Goal: Information Seeking & Learning: Check status

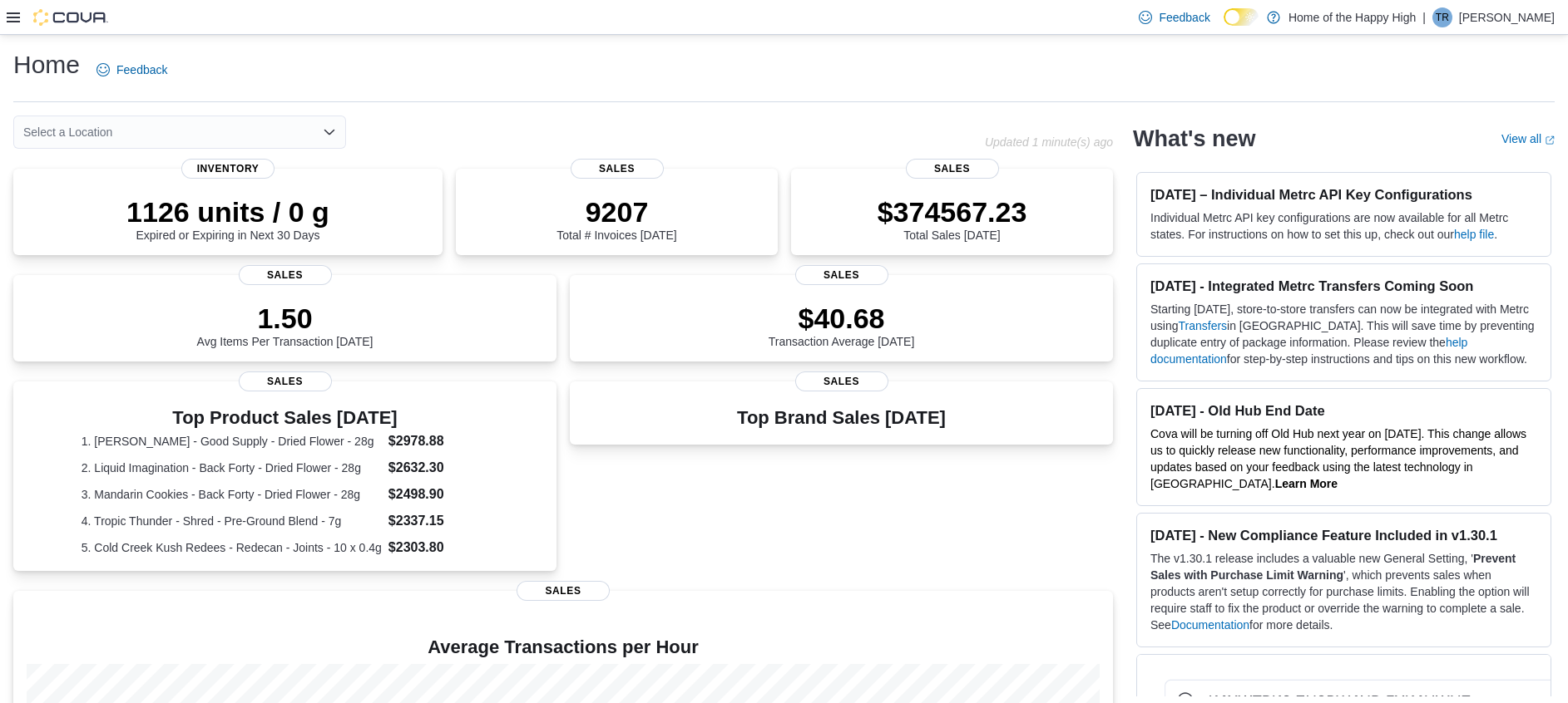
click at [2, 13] on div "Feedback Dark Mode Home of the Happy High | TR [PERSON_NAME]" at bounding box center [784, 18] width 1568 height 35
click at [8, 17] on icon at bounding box center [13, 18] width 13 height 10
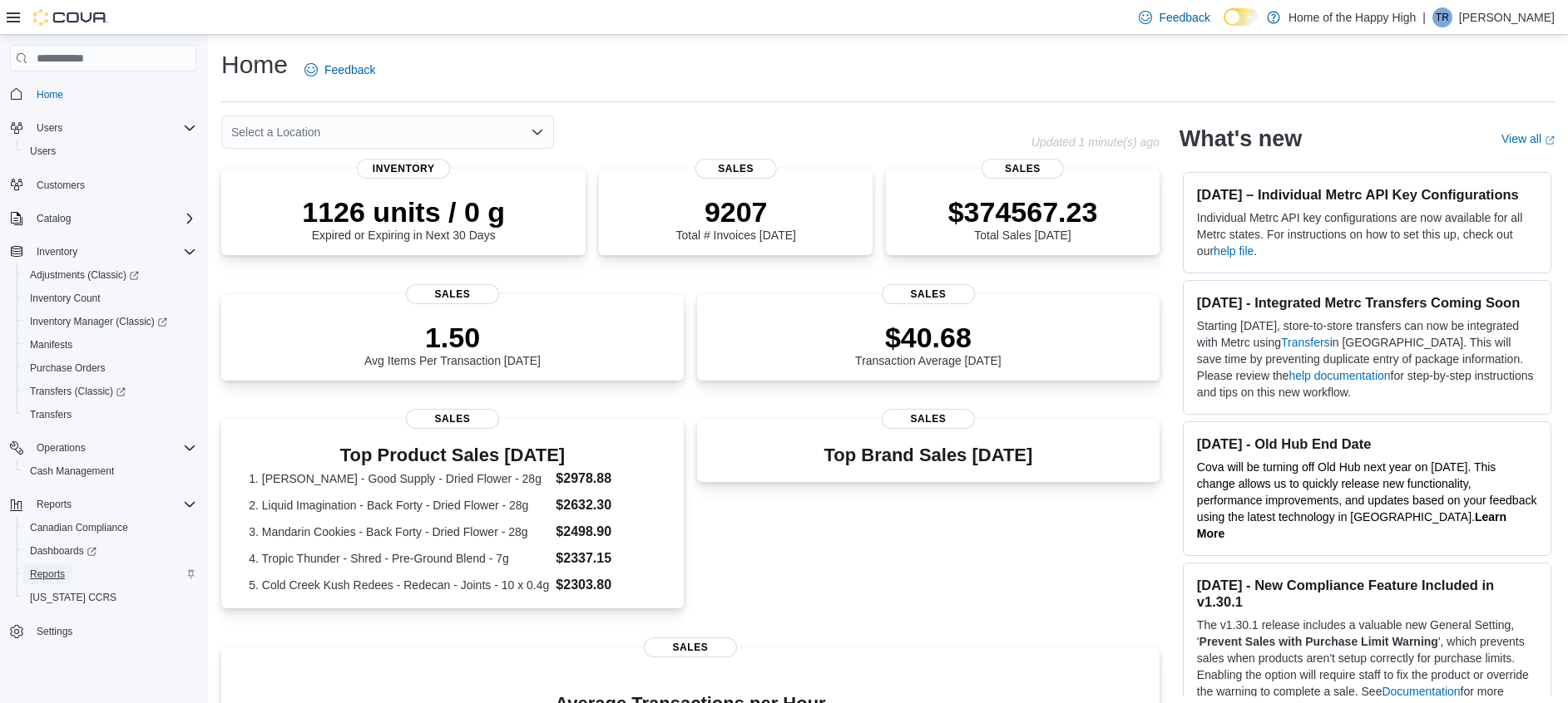
click at [63, 468] on span "Reports" at bounding box center [48, 575] width 35 height 13
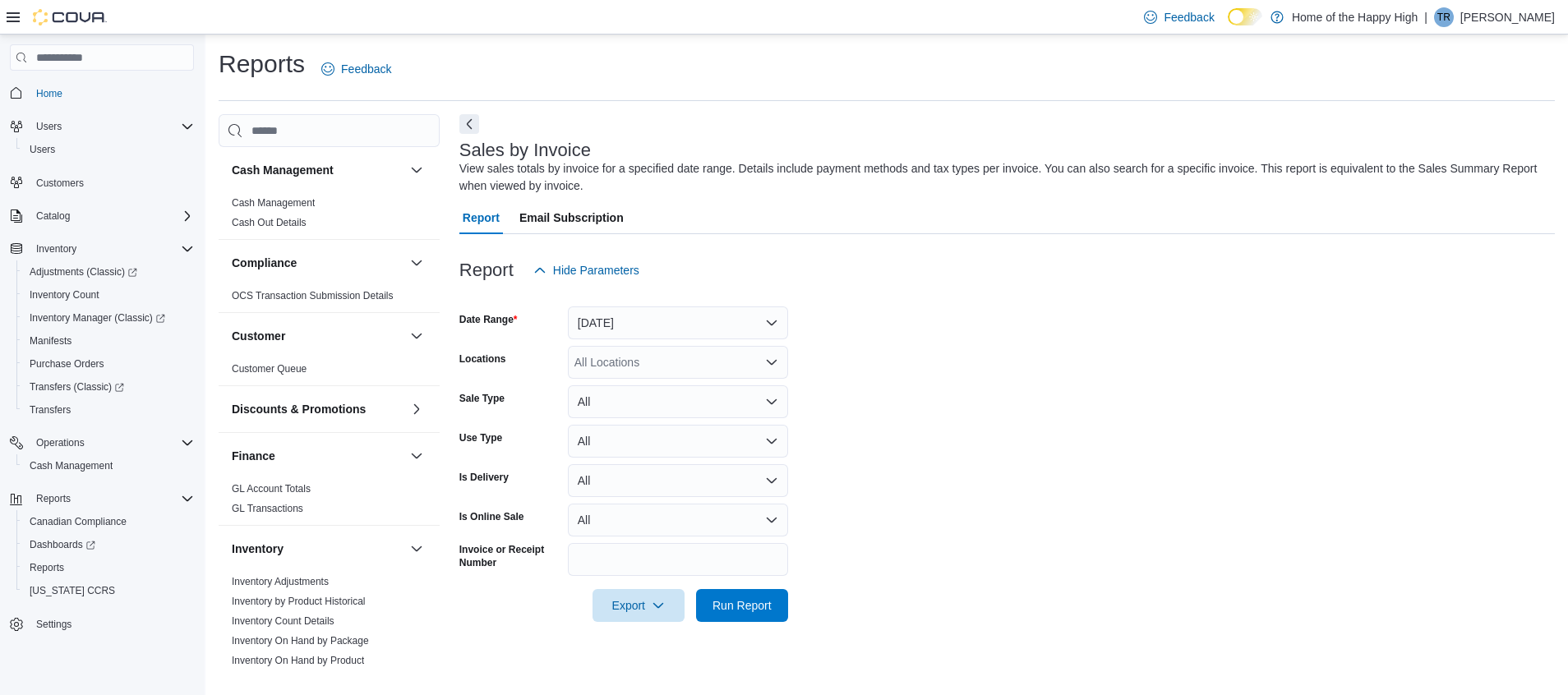
click at [641, 307] on form "Date Range [DATE] Locations All Locations Sale Type All Use Type All Is Deliver…" at bounding box center [1007, 454] width 1096 height 336
click at [637, 329] on button "[DATE]" at bounding box center [678, 323] width 220 height 33
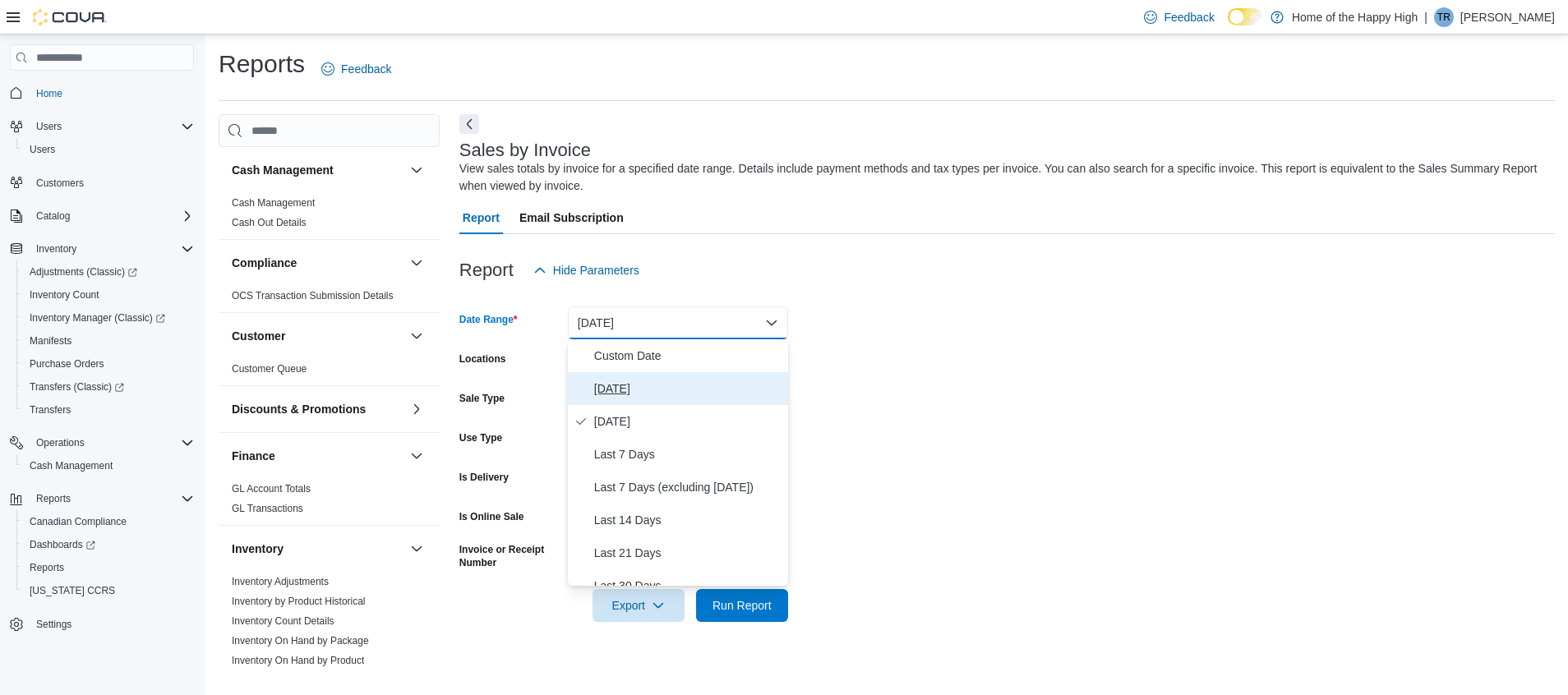
click at [631, 385] on span "[DATE]" at bounding box center [688, 389] width 187 height 20
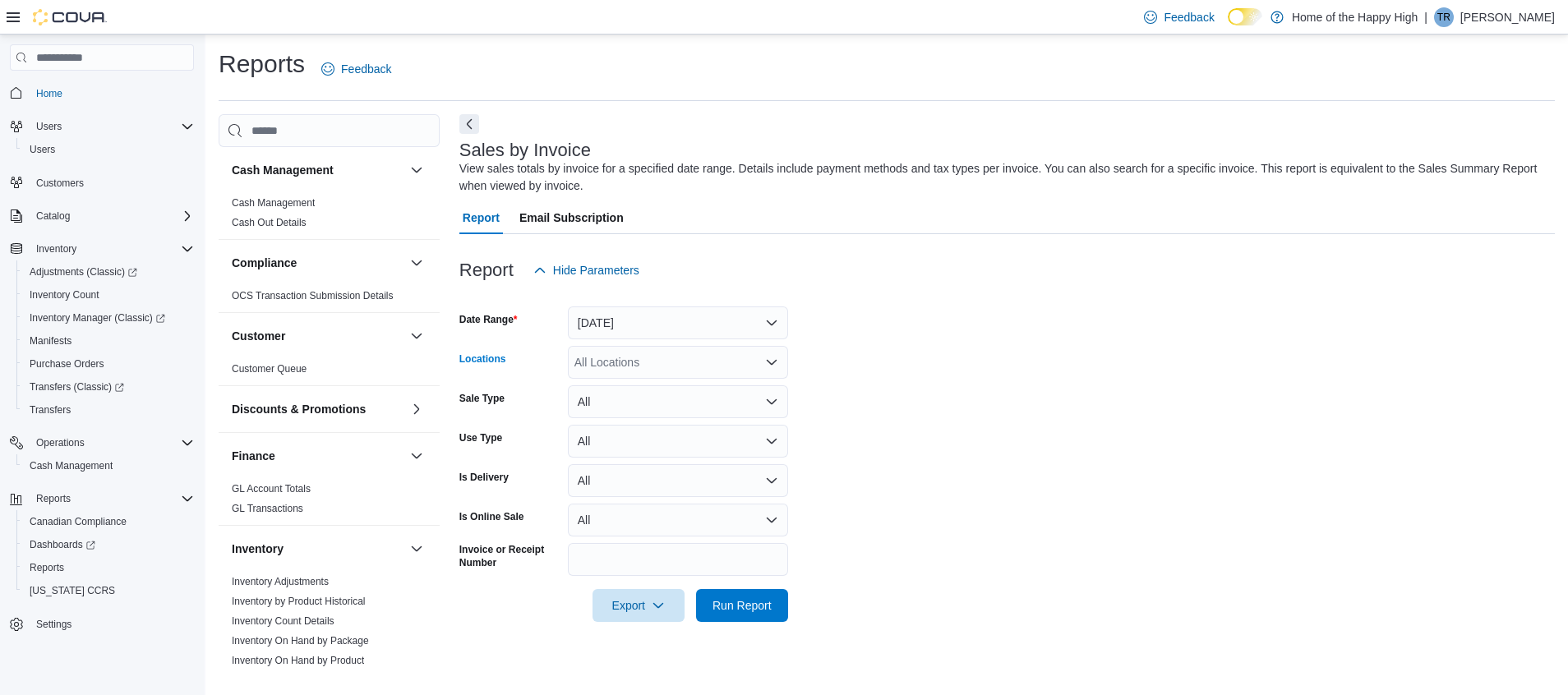
click at [653, 355] on div "All Locations" at bounding box center [678, 363] width 220 height 33
type input "***"
click at [643, 387] on span "North Bay - [PERSON_NAME] Terrace - Fire & Flower" at bounding box center [773, 390] width 276 height 16
drag, startPoint x: 860, startPoint y: 374, endPoint x: 861, endPoint y: 392, distance: 18.0
click at [861, 392] on form "Date Range [DATE] Locations [GEOGRAPHIC_DATA] - [PERSON_NAME] Terrace - Fire & …" at bounding box center [1007, 454] width 1096 height 336
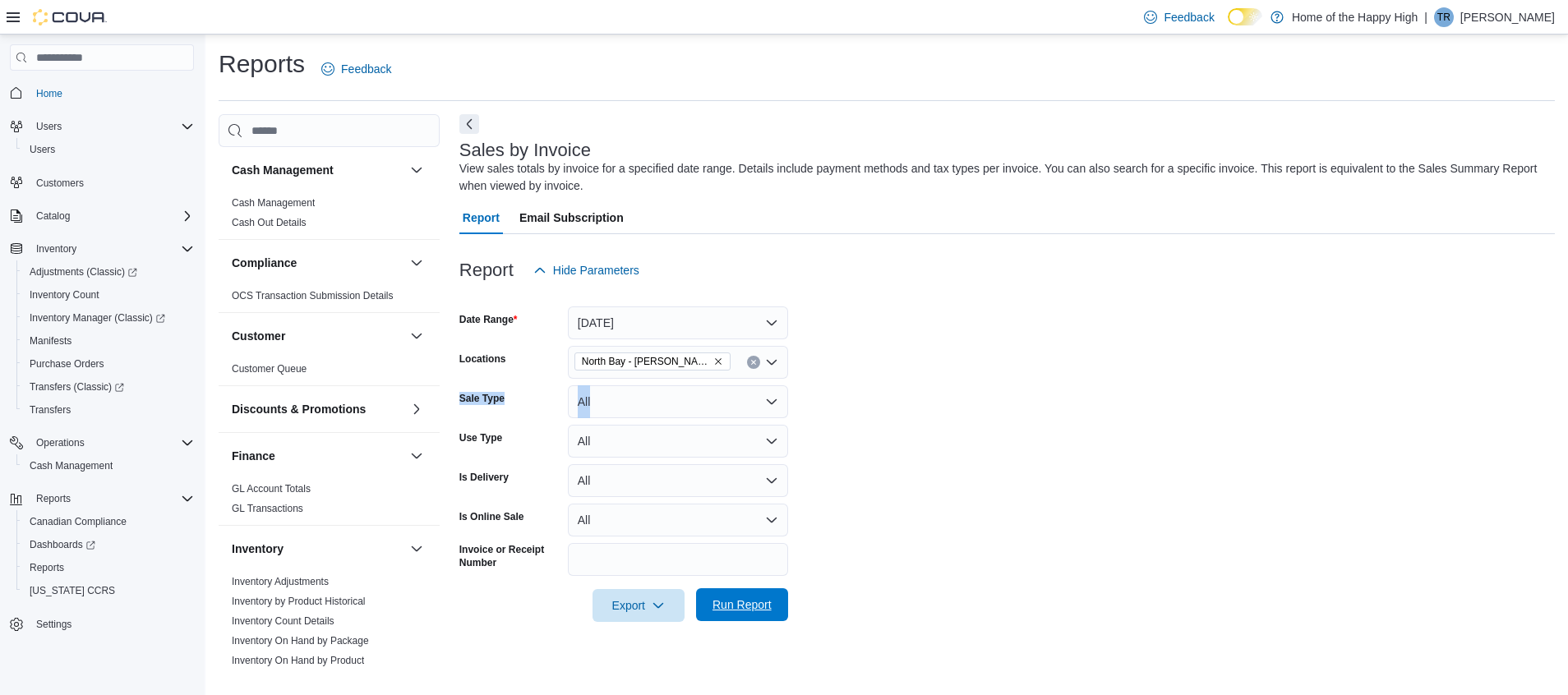
drag, startPoint x: 861, startPoint y: 392, endPoint x: 757, endPoint y: 607, distance: 238.8
click at [757, 463] on span "Run Report" at bounding box center [742, 605] width 59 height 16
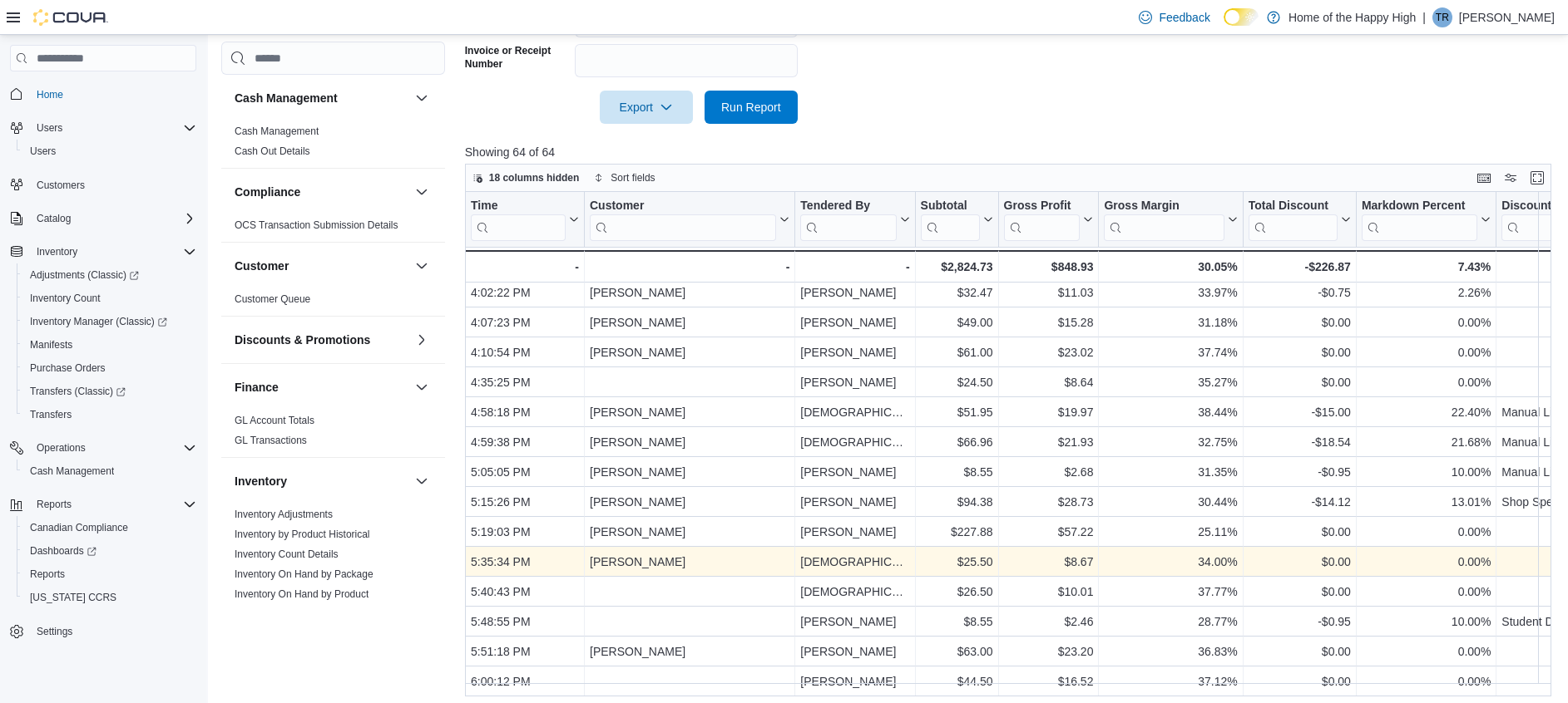
scroll to position [542, 0]
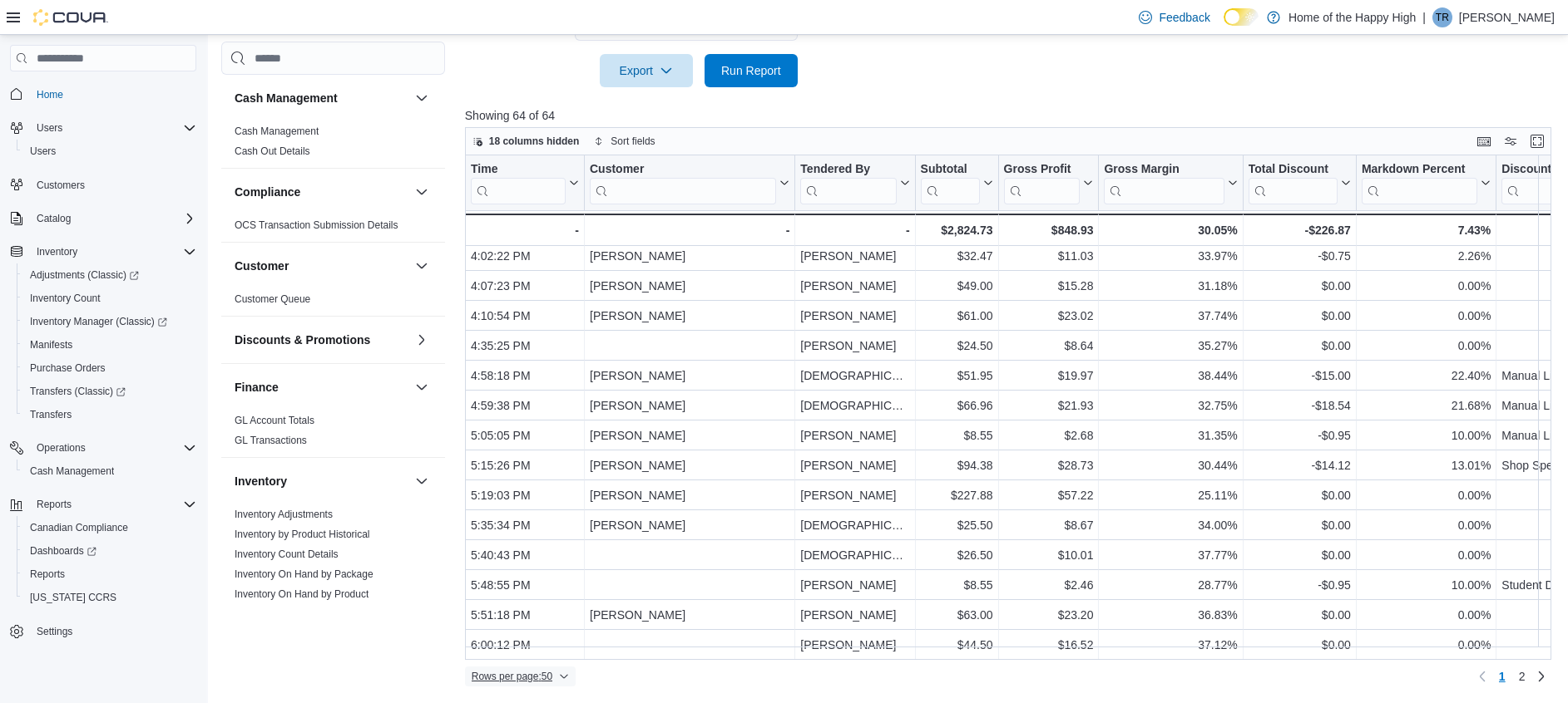
click at [554, 468] on span "Rows per page : 50" at bounding box center [520, 676] width 98 height 20
click at [557, 468] on span "100 rows" at bounding box center [542, 644] width 53 height 13
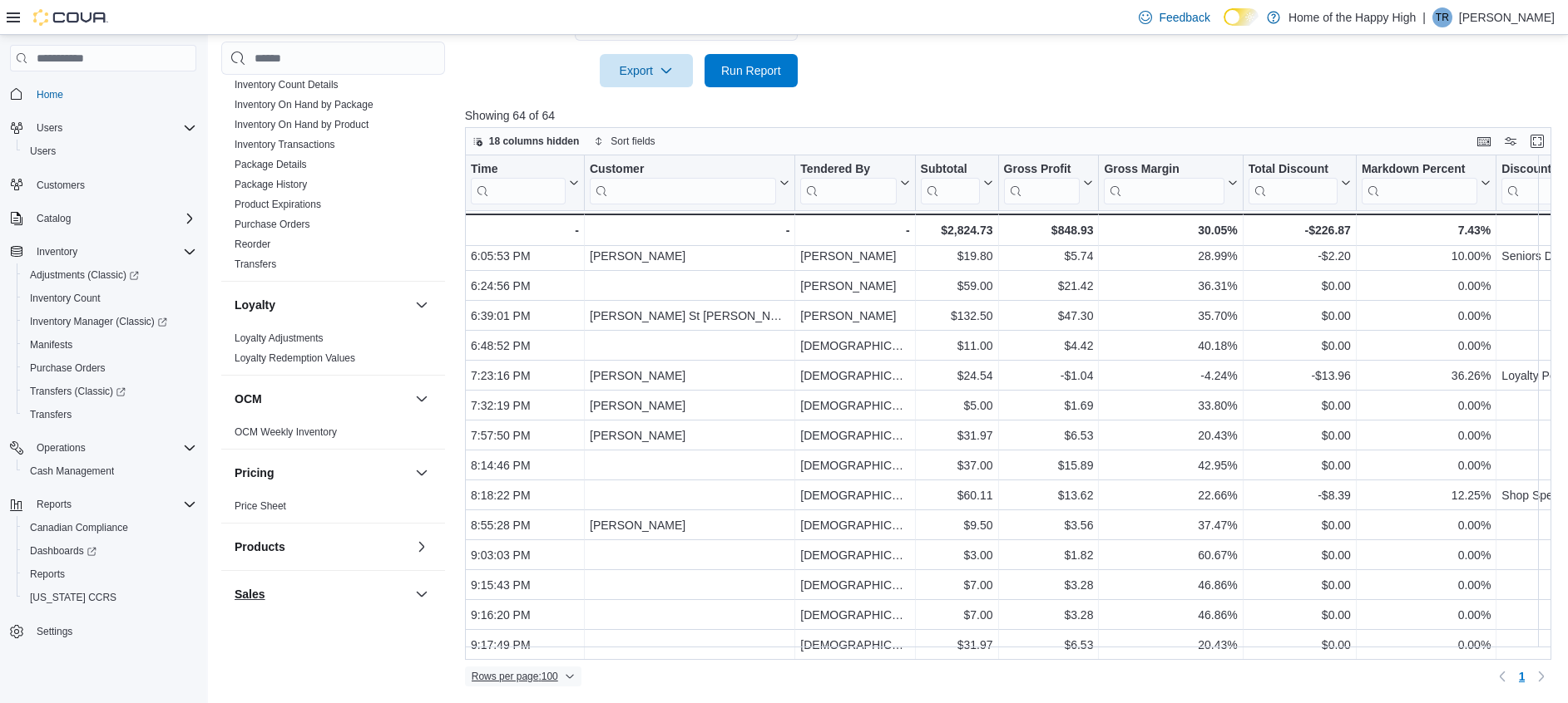
scroll to position [624, 0]
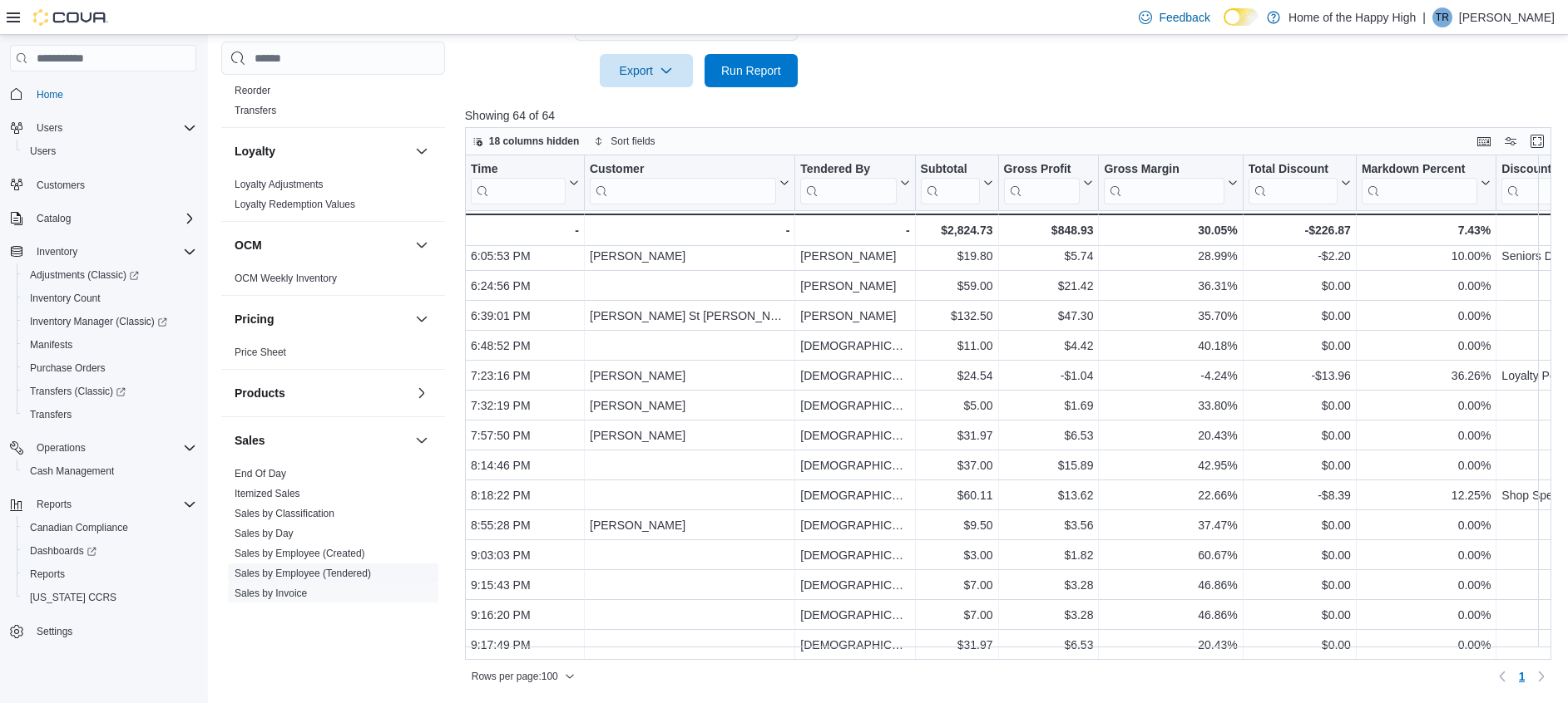
click at [330, 468] on link "Sales by Employee (Tendered)" at bounding box center [302, 574] width 136 height 12
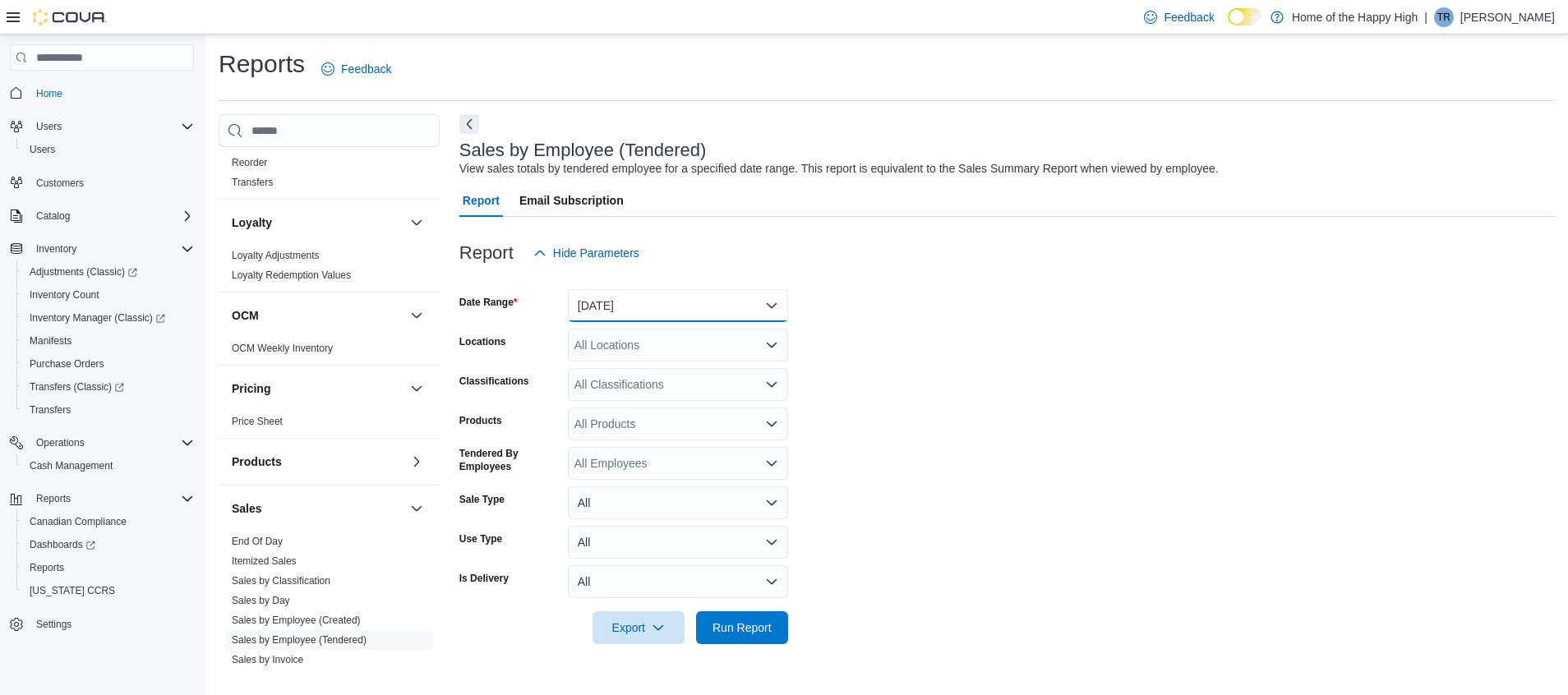
click at [662, 297] on button "[DATE]" at bounding box center [678, 306] width 220 height 33
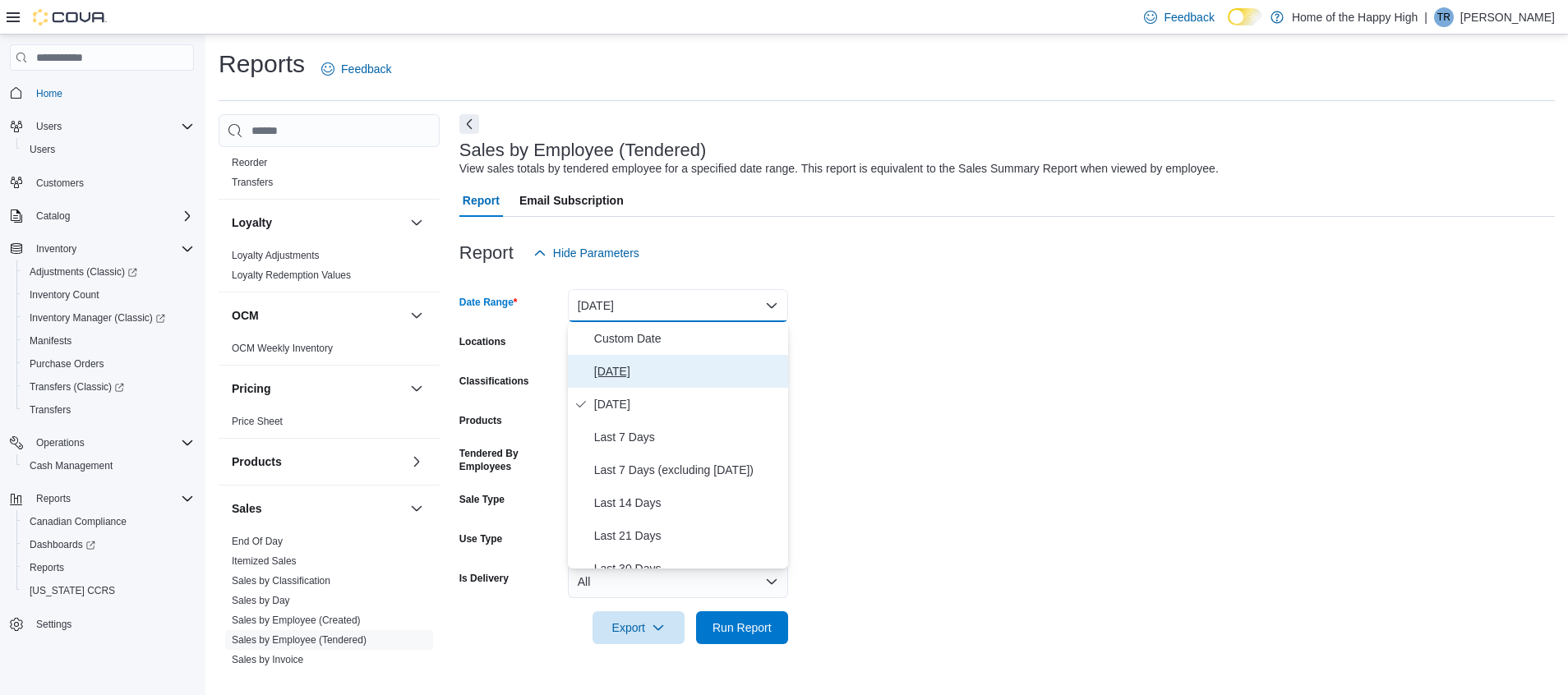
click at [646, 373] on span "[DATE]" at bounding box center [688, 372] width 187 height 20
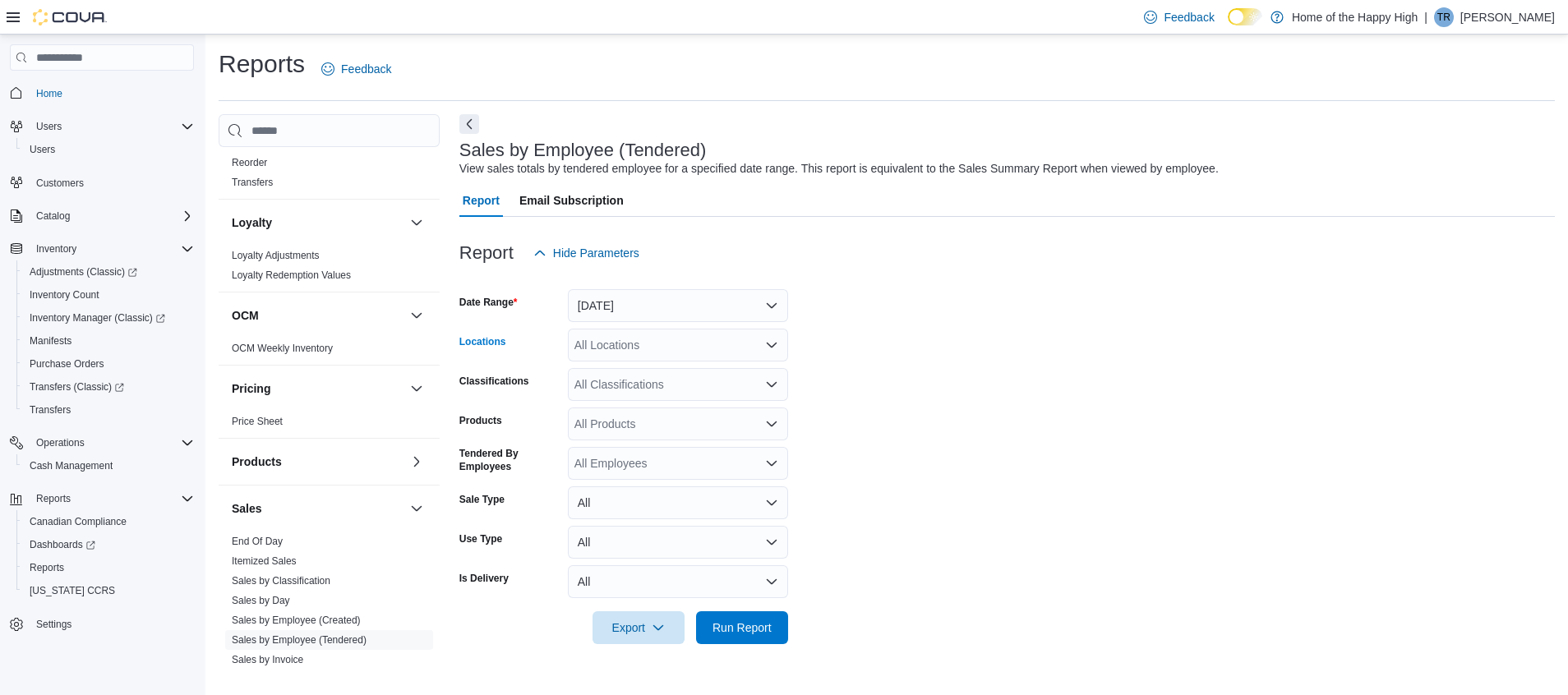
click at [647, 353] on div "All Locations" at bounding box center [678, 345] width 220 height 33
type input "***"
drag, startPoint x: 629, startPoint y: 367, endPoint x: 1155, endPoint y: 493, distance: 540.9
click at [630, 366] on span "Choose from the following options" at bounding box center [627, 373] width 17 height 16
drag, startPoint x: 1166, startPoint y: 492, endPoint x: 1099, endPoint y: 522, distance: 73.4
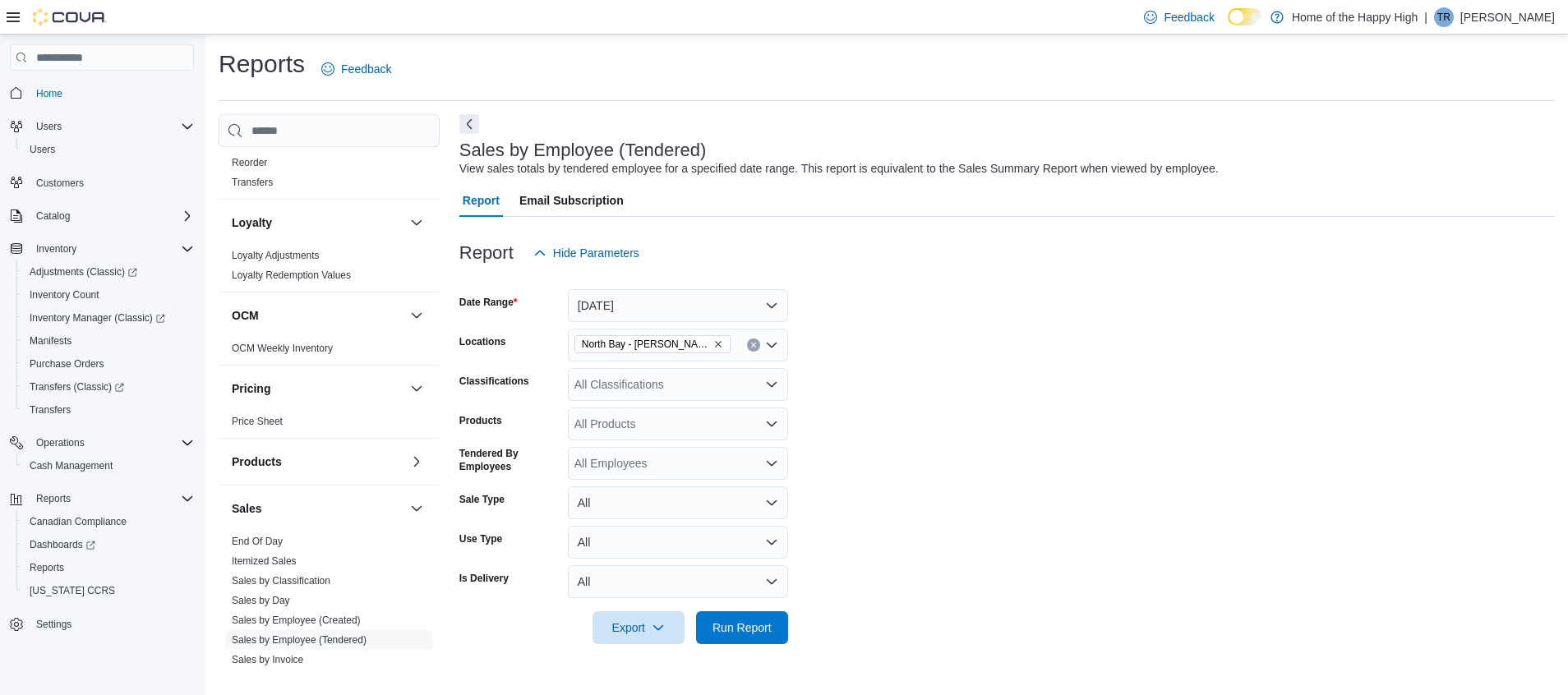
click at [1045, 463] on form "Date Range [DATE] Locations [GEOGRAPHIC_DATA] - [PERSON_NAME] Terrace - Fire & …" at bounding box center [1007, 457] width 1096 height 375
click at [762, 463] on span "Run Report" at bounding box center [742, 627] width 73 height 33
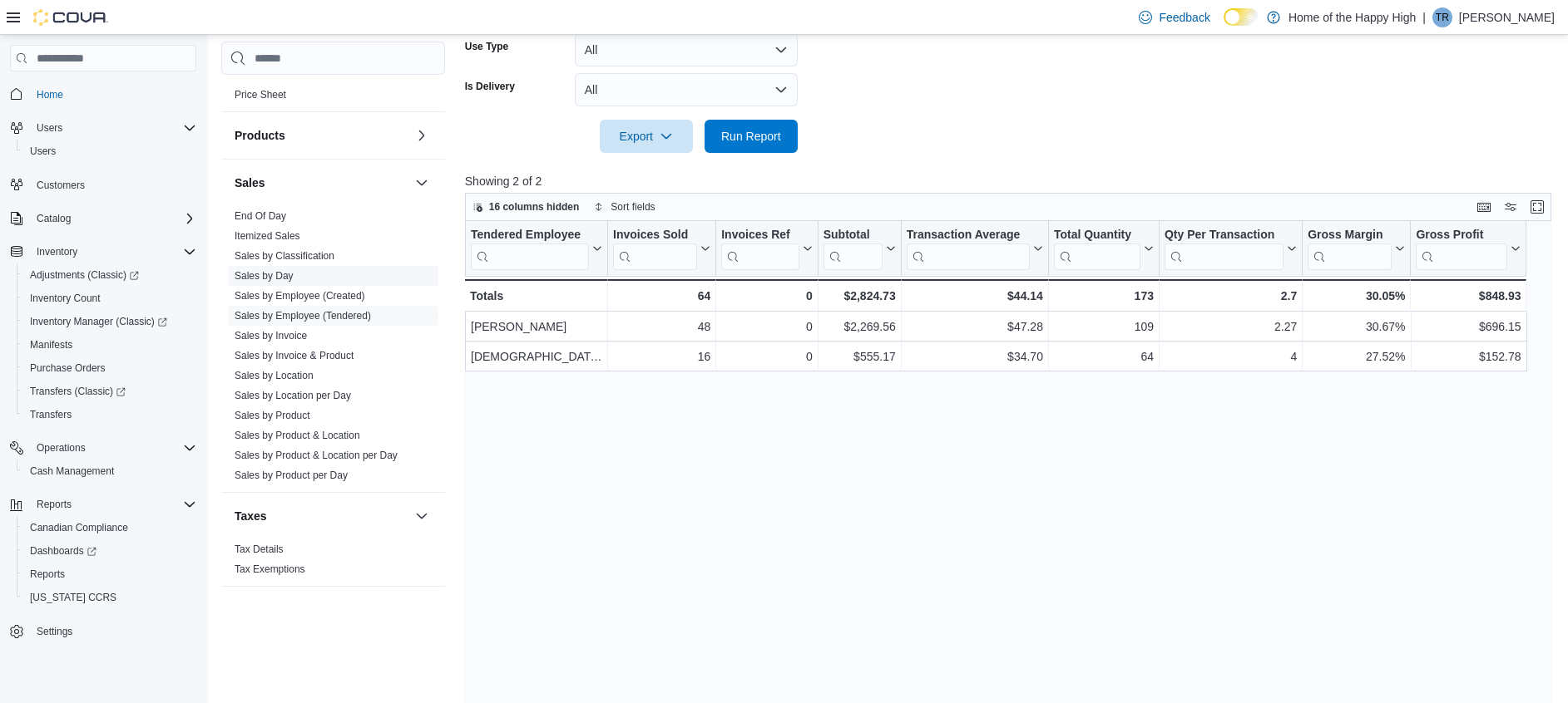
scroll to position [882, 0]
click at [289, 418] on link "Sales by Product" at bounding box center [272, 414] width 76 height 12
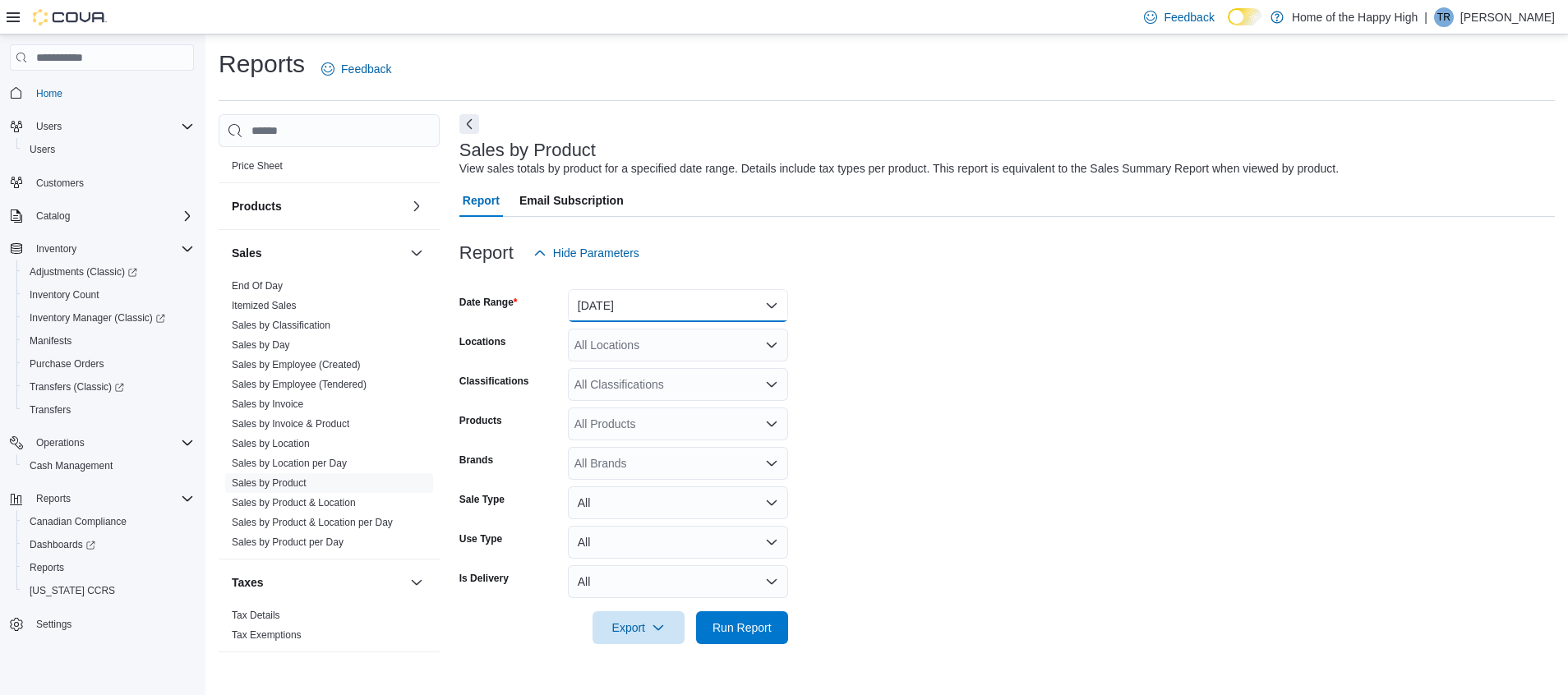
click at [708, 298] on button "[DATE]" at bounding box center [678, 306] width 220 height 33
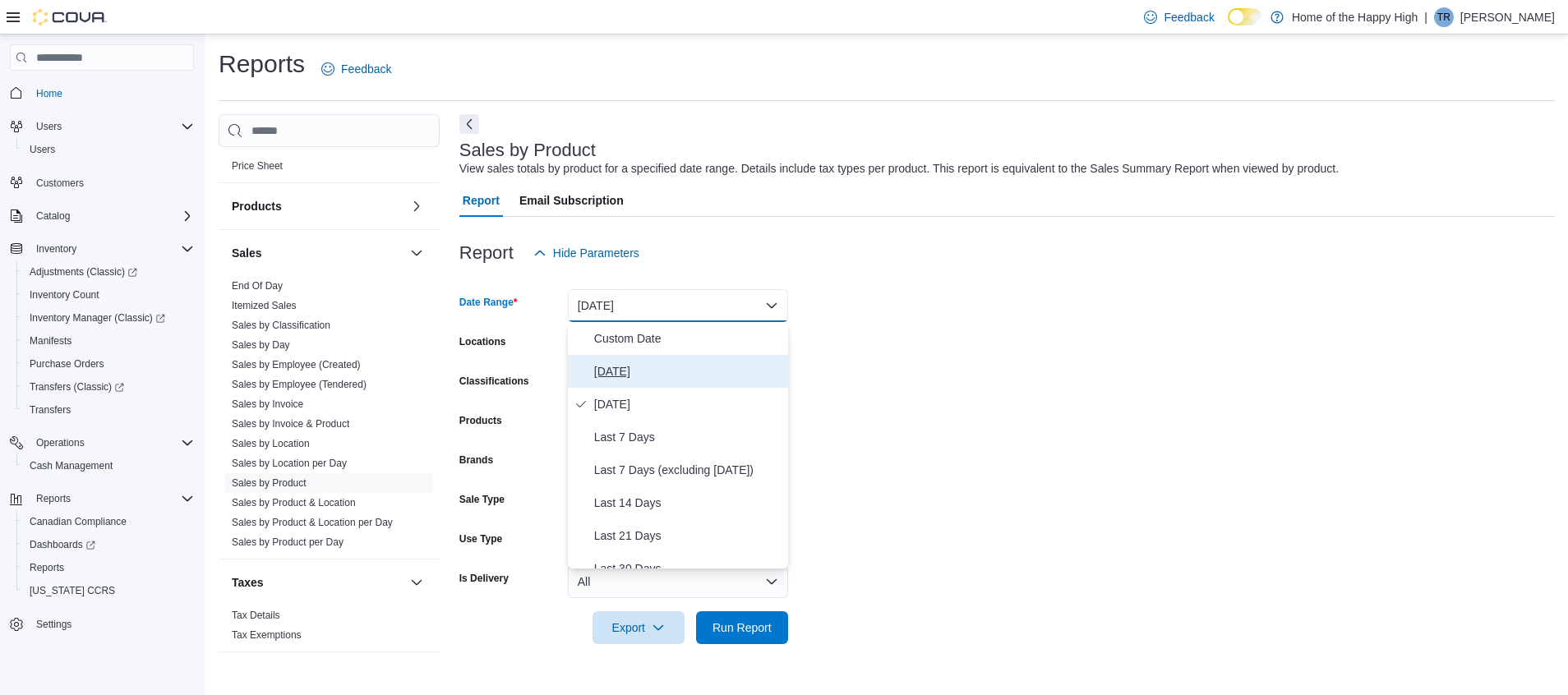
click at [678, 383] on button "[DATE]" at bounding box center [678, 372] width 220 height 33
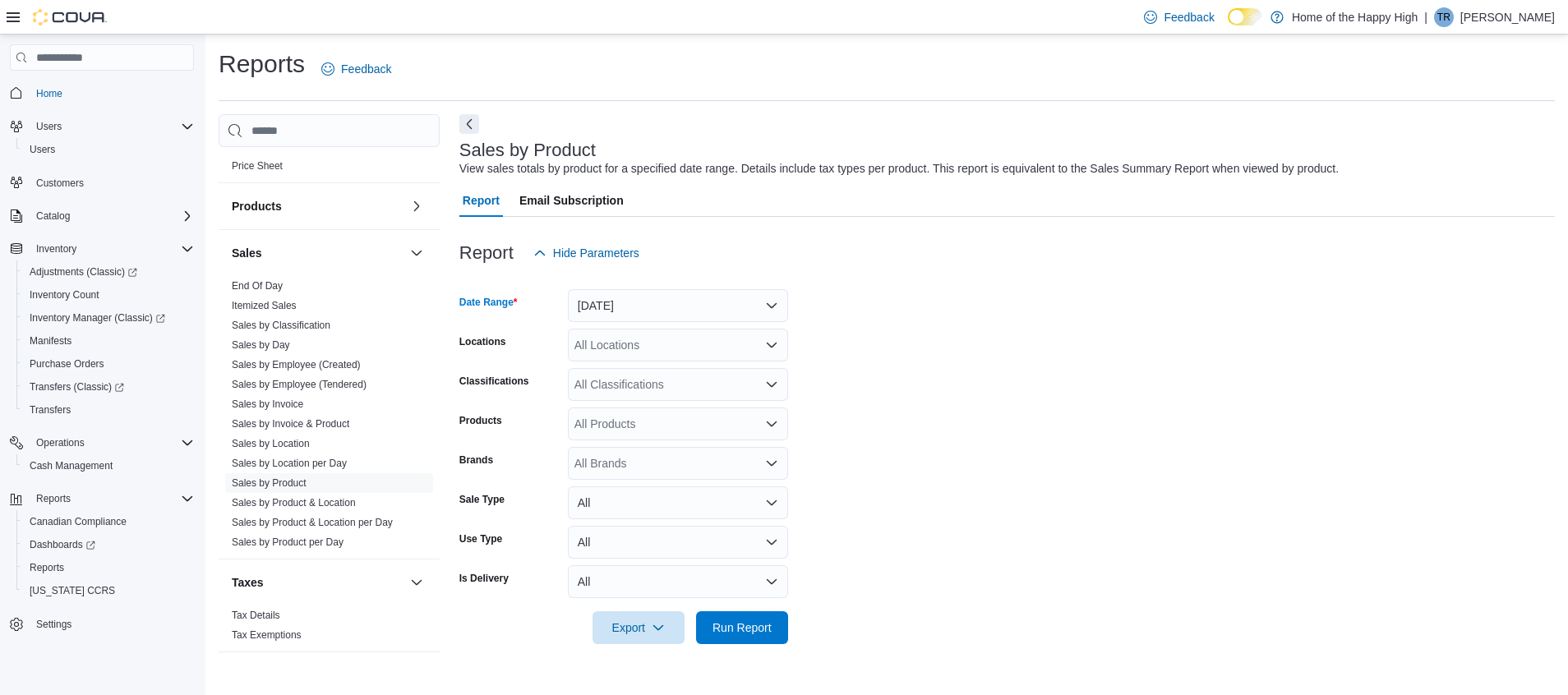
click at [682, 325] on form "Date Range [DATE] Locations All Locations Classifications All Classifications P…" at bounding box center [1007, 457] width 1096 height 375
drag, startPoint x: 707, startPoint y: 358, endPoint x: 702, endPoint y: 377, distance: 19.6
click at [702, 377] on form "Date Range [DATE] Locations All Locations Classifications All Classifications P…" at bounding box center [1007, 457] width 1096 height 375
drag, startPoint x: 702, startPoint y: 377, endPoint x: 652, endPoint y: 348, distance: 57.8
click at [652, 348] on div "All Locations" at bounding box center [678, 345] width 220 height 33
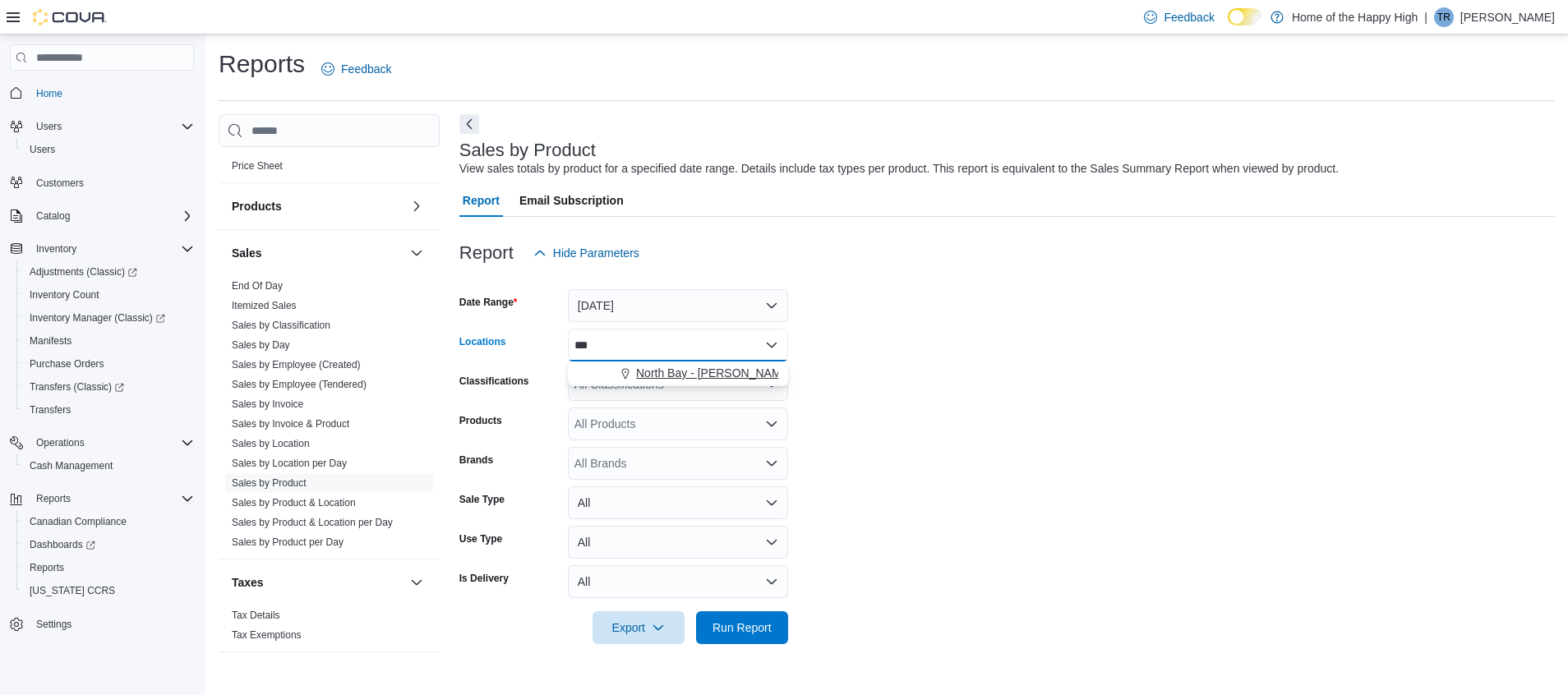
type input "***"
click at [675, 384] on button "North Bay - [PERSON_NAME] Terrace - Fire & Flower" at bounding box center [678, 373] width 220 height 24
drag, startPoint x: 979, startPoint y: 416, endPoint x: 881, endPoint y: 514, distance: 138.6
click at [881, 463] on form "Date Range [DATE] Locations [GEOGRAPHIC_DATA] - [PERSON_NAME] Terrace - Fire & …" at bounding box center [1007, 457] width 1096 height 375
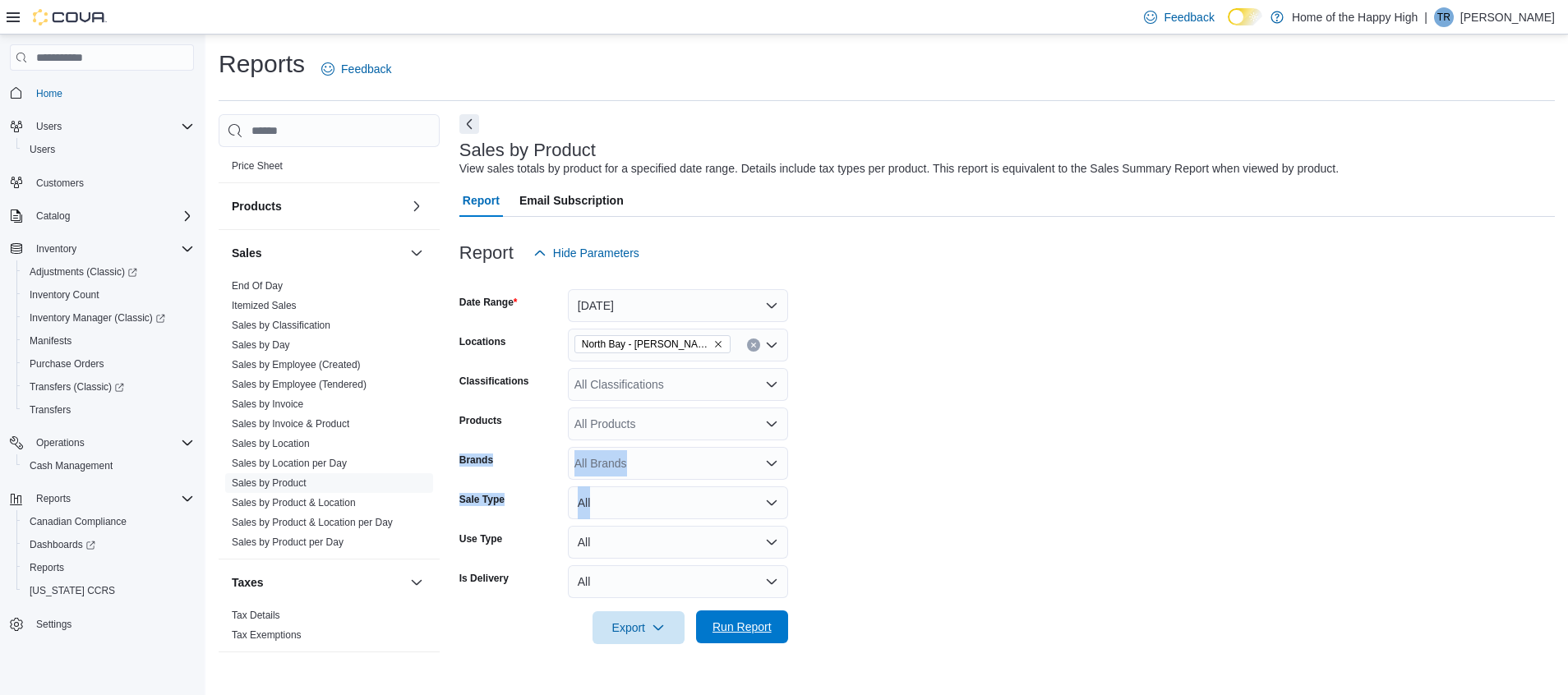
drag, startPoint x: 881, startPoint y: 514, endPoint x: 747, endPoint y: 636, distance: 181.2
click at [747, 463] on span "Run Report" at bounding box center [742, 627] width 73 height 33
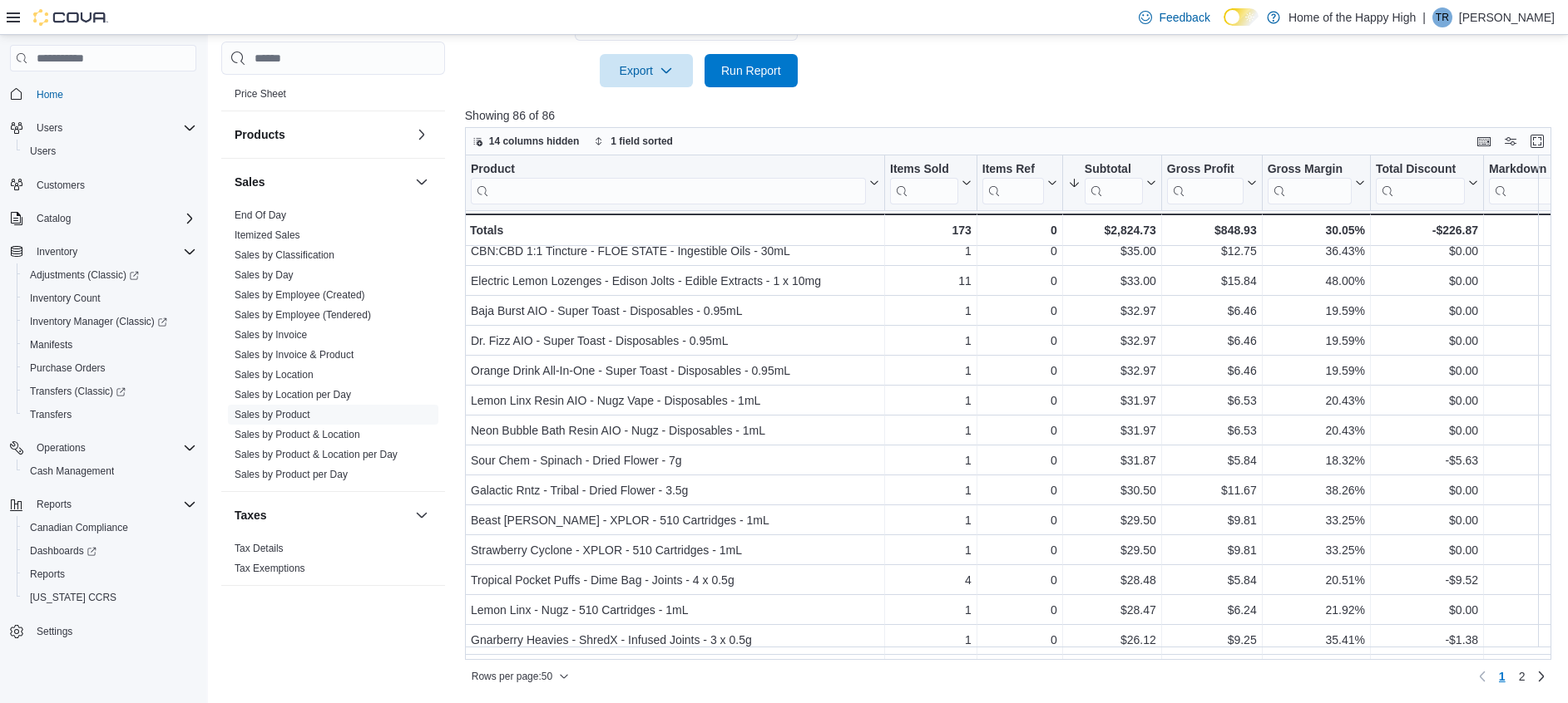
scroll to position [1095, 0]
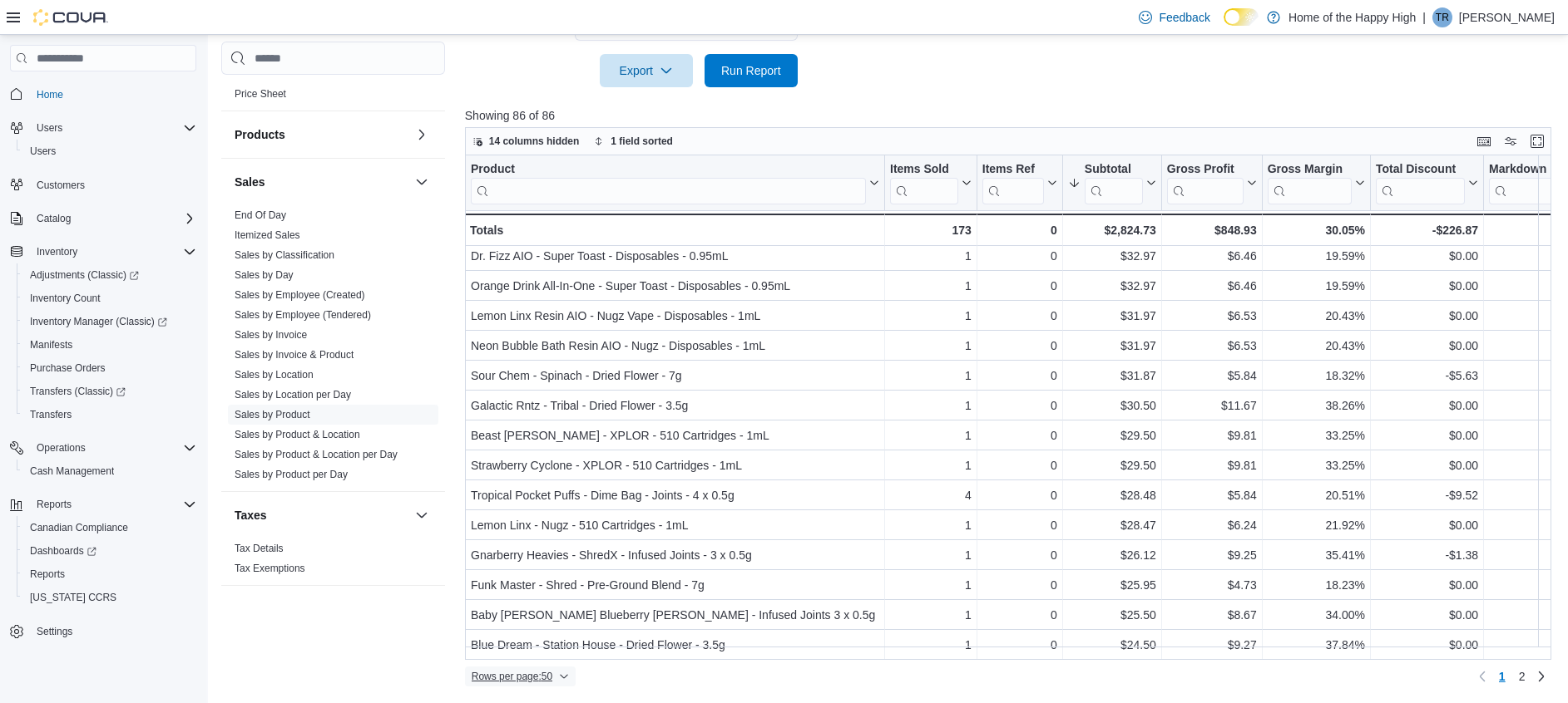
click at [546, 468] on span "Rows per page : 50" at bounding box center [512, 676] width 81 height 13
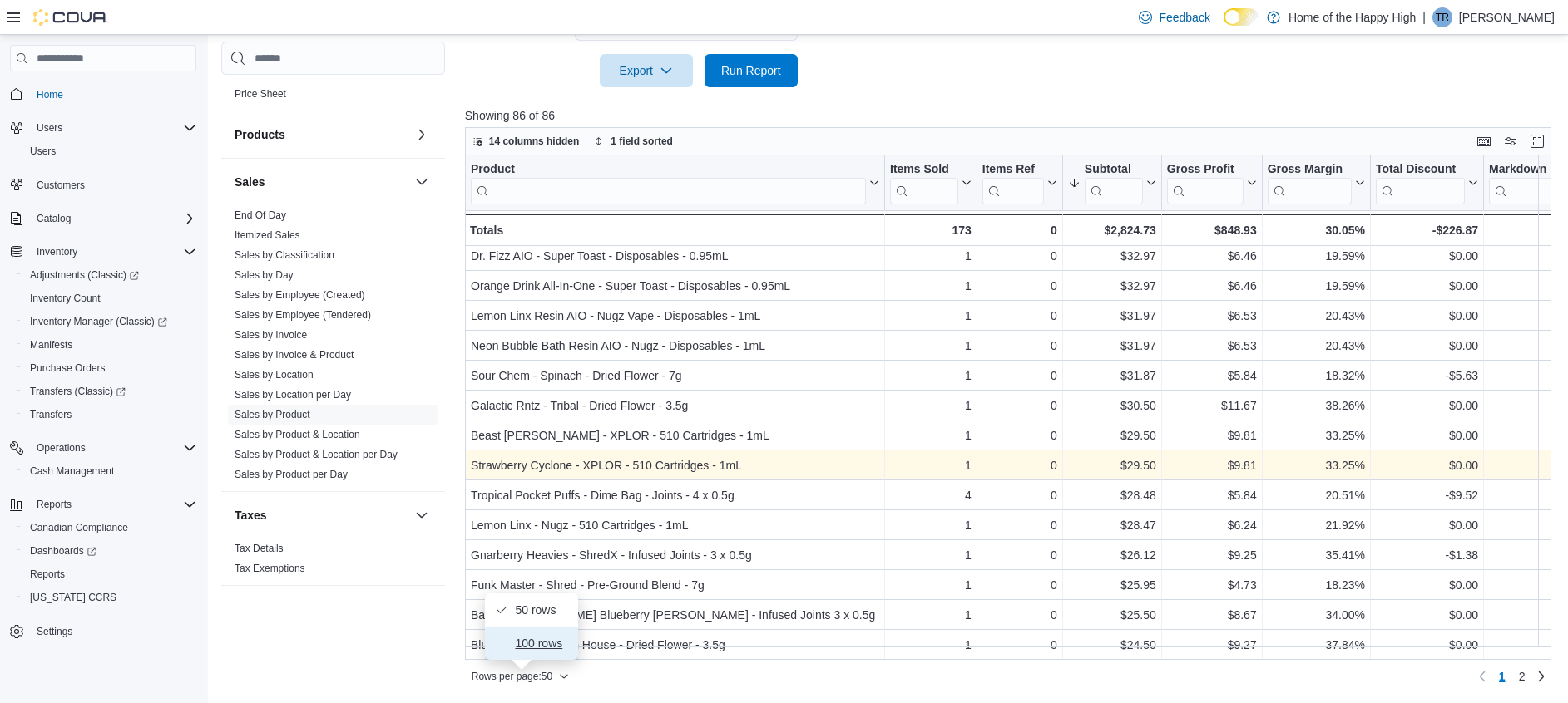
drag, startPoint x: 534, startPoint y: 635, endPoint x: 634, endPoint y: 461, distance: 200.7
click at [533, 468] on button "100 rows" at bounding box center [532, 644] width 93 height 33
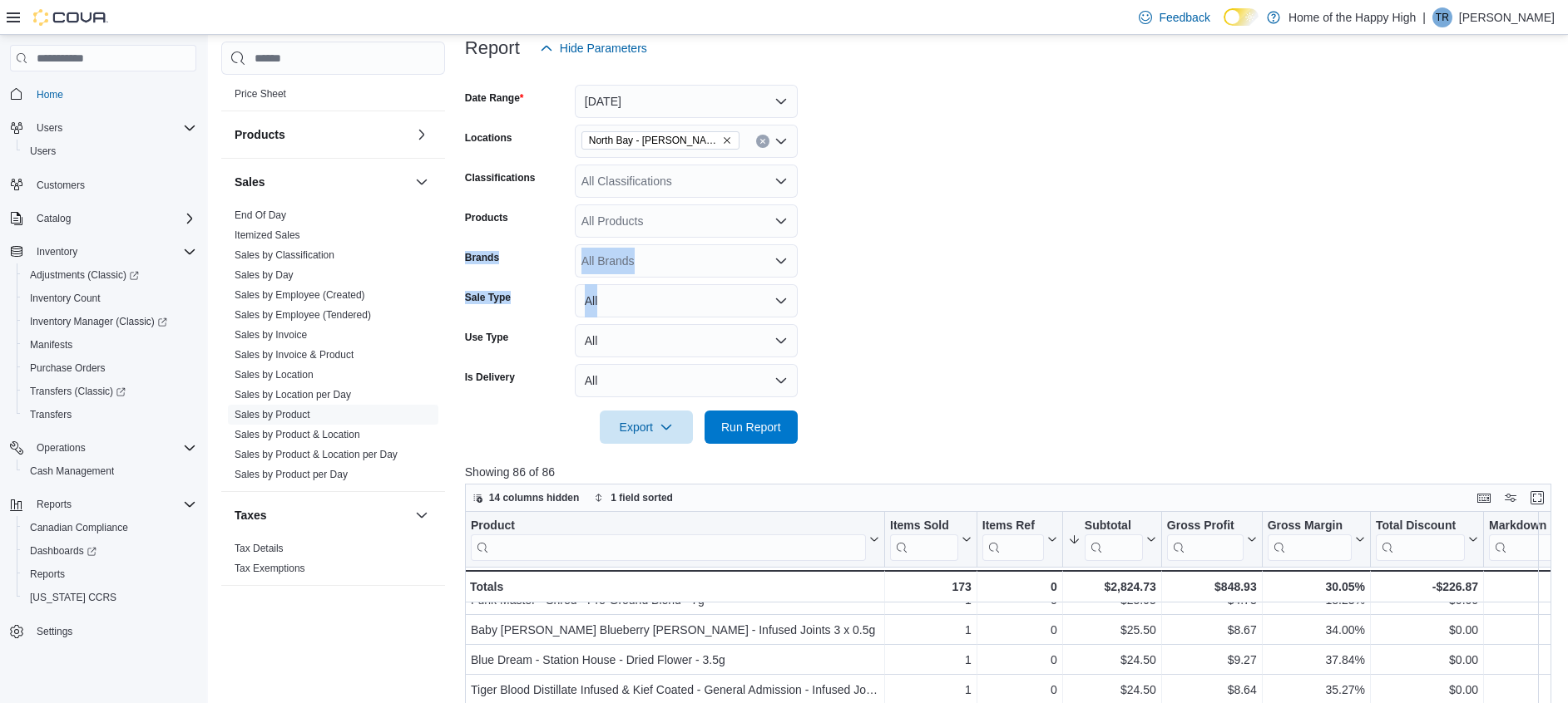
scroll to position [0, 0]
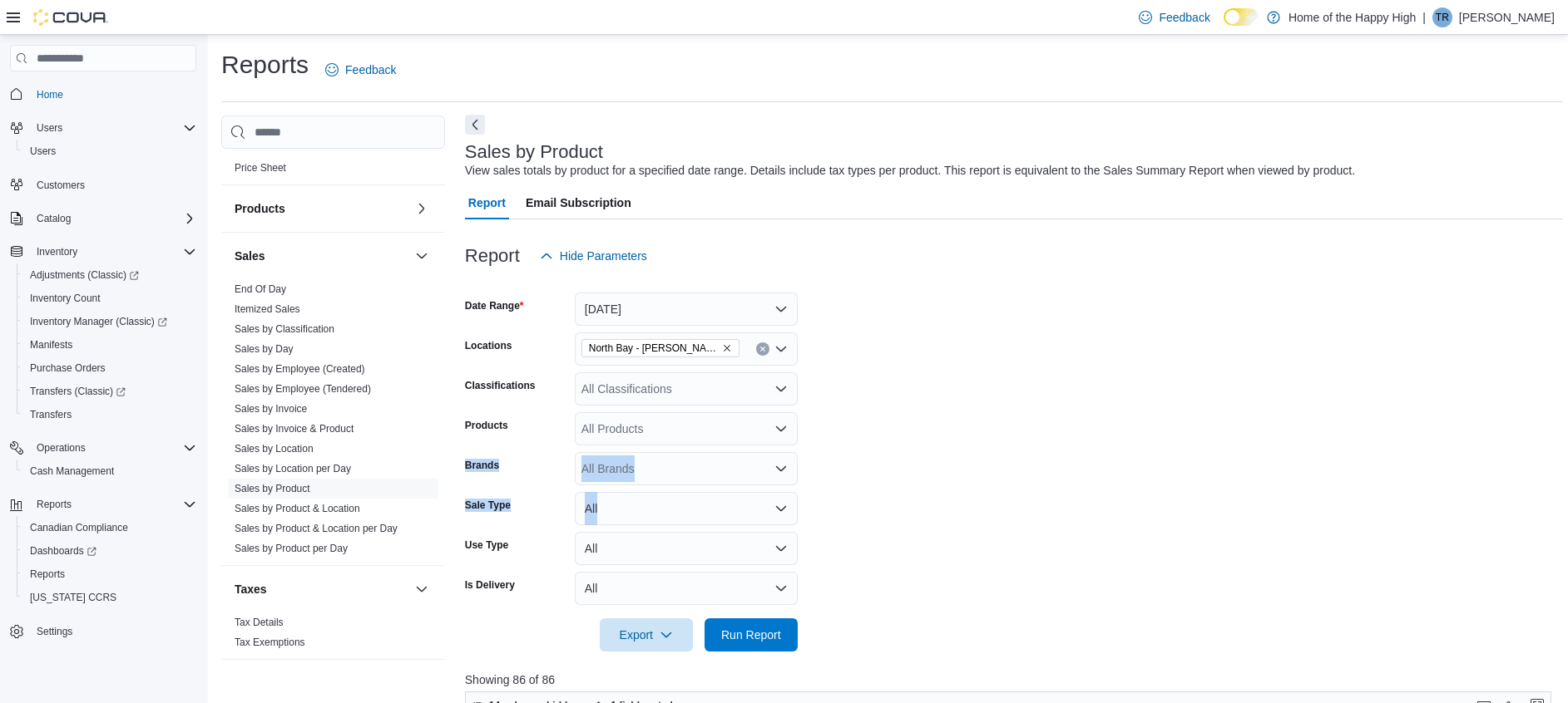
click at [470, 123] on button "Next" at bounding box center [475, 125] width 20 height 20
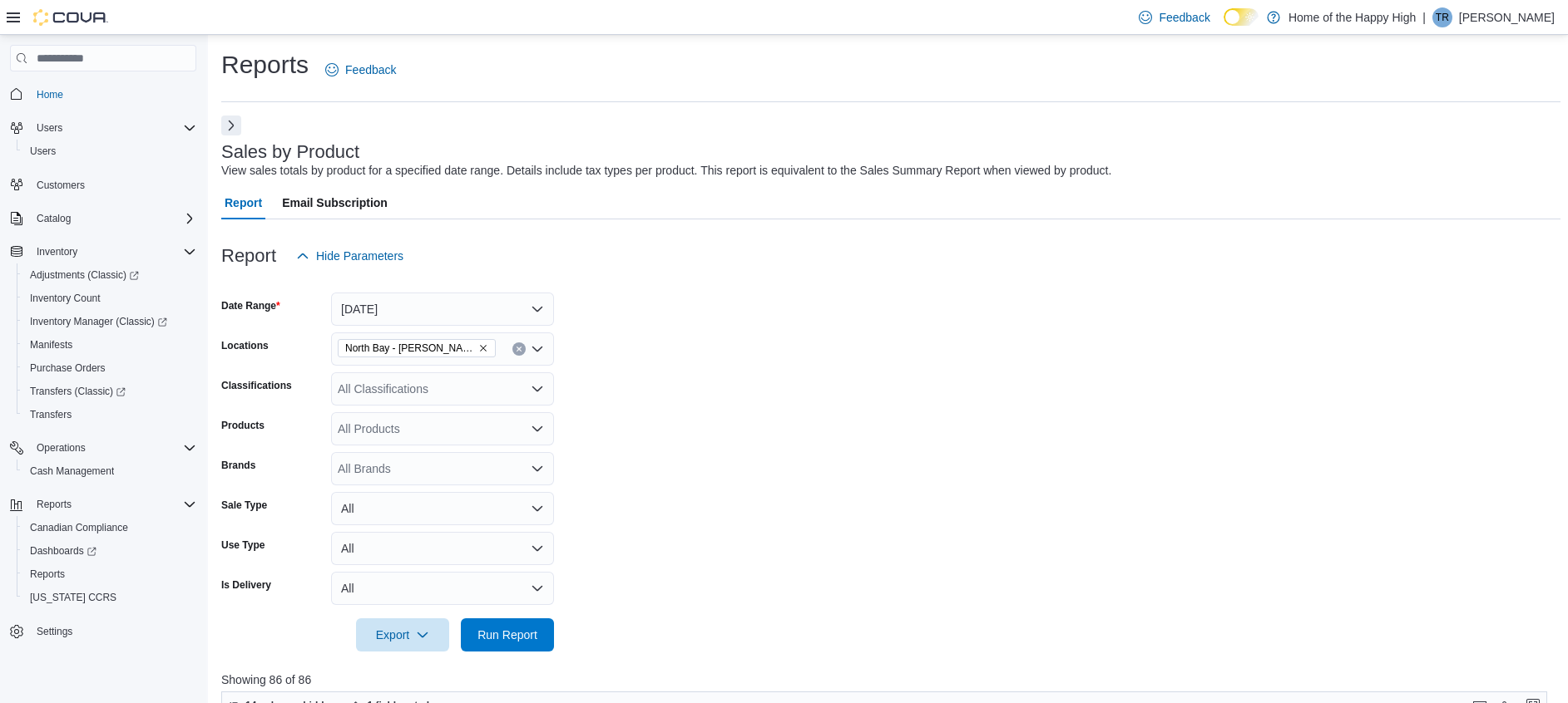
click at [12, 20] on icon at bounding box center [13, 18] width 13 height 13
